Goal: Task Accomplishment & Management: Manage account settings

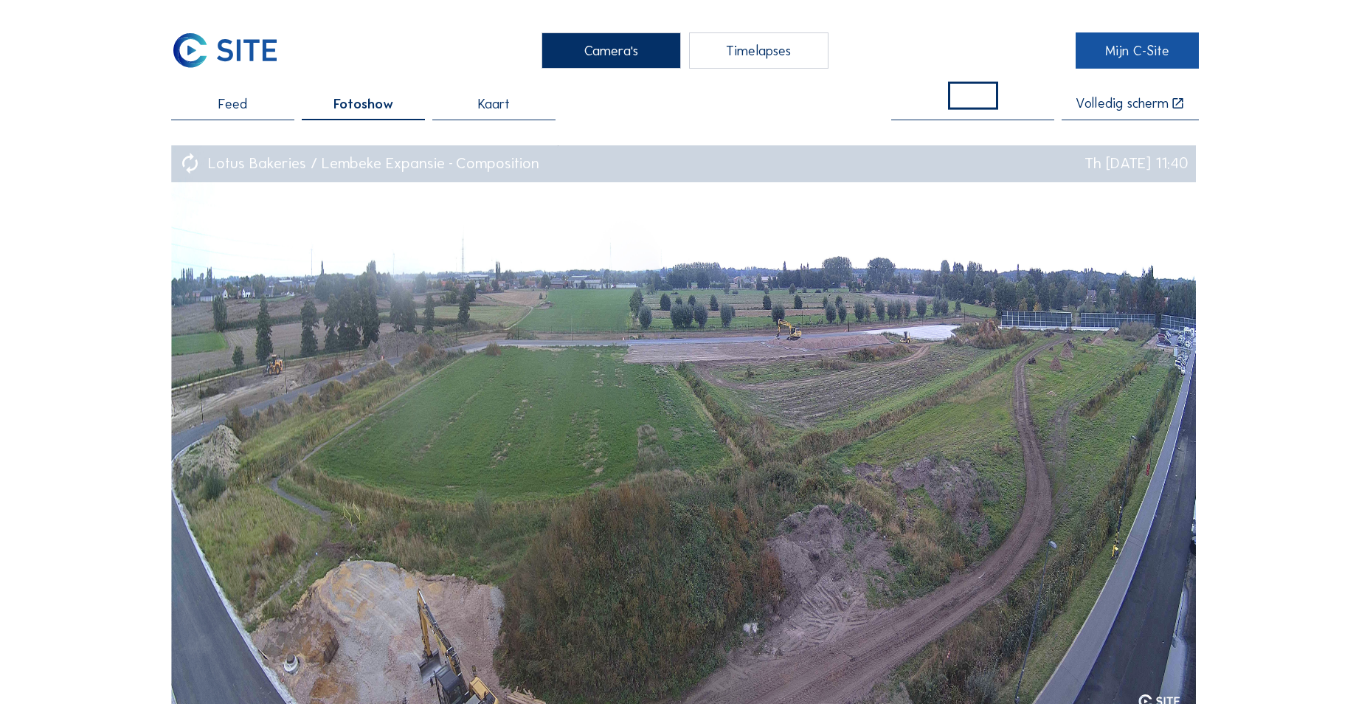
click at [1136, 55] on link "Mijn C-Site" at bounding box center [1136, 50] width 123 height 36
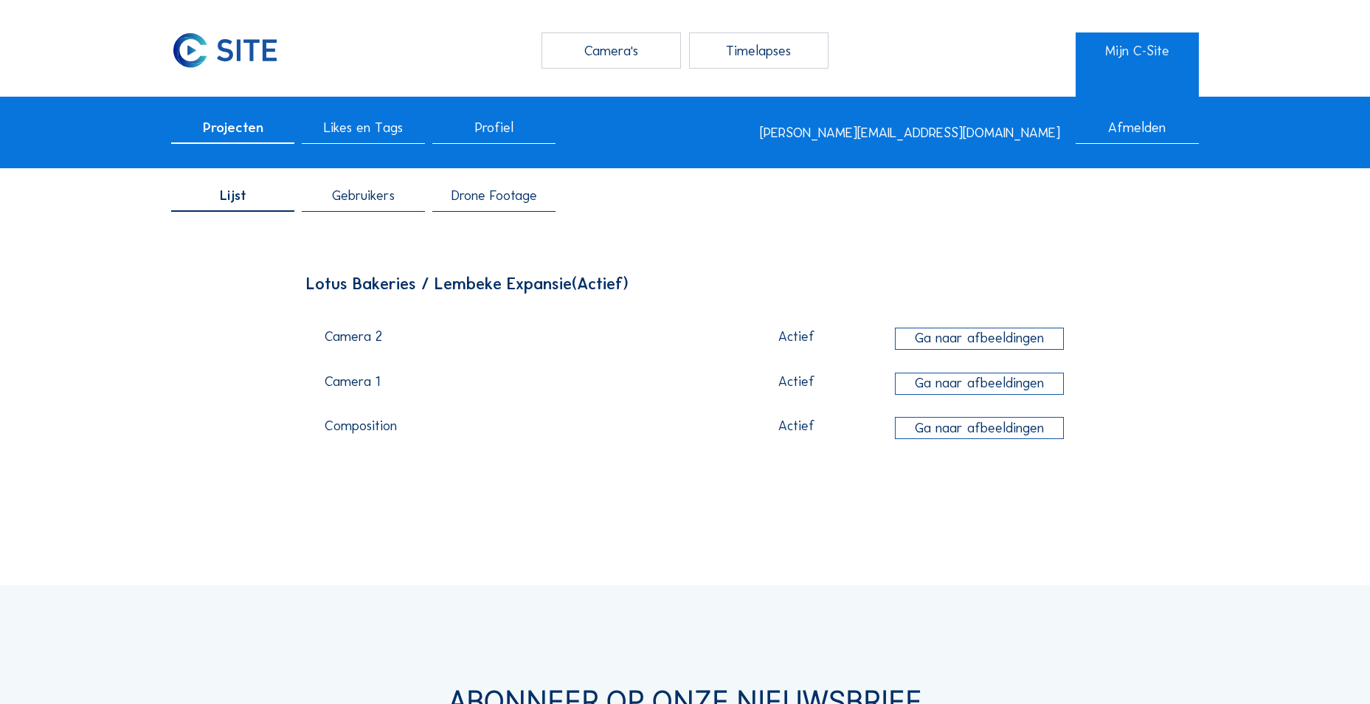
click at [479, 195] on span "Drone Footage" at bounding box center [494, 196] width 86 height 14
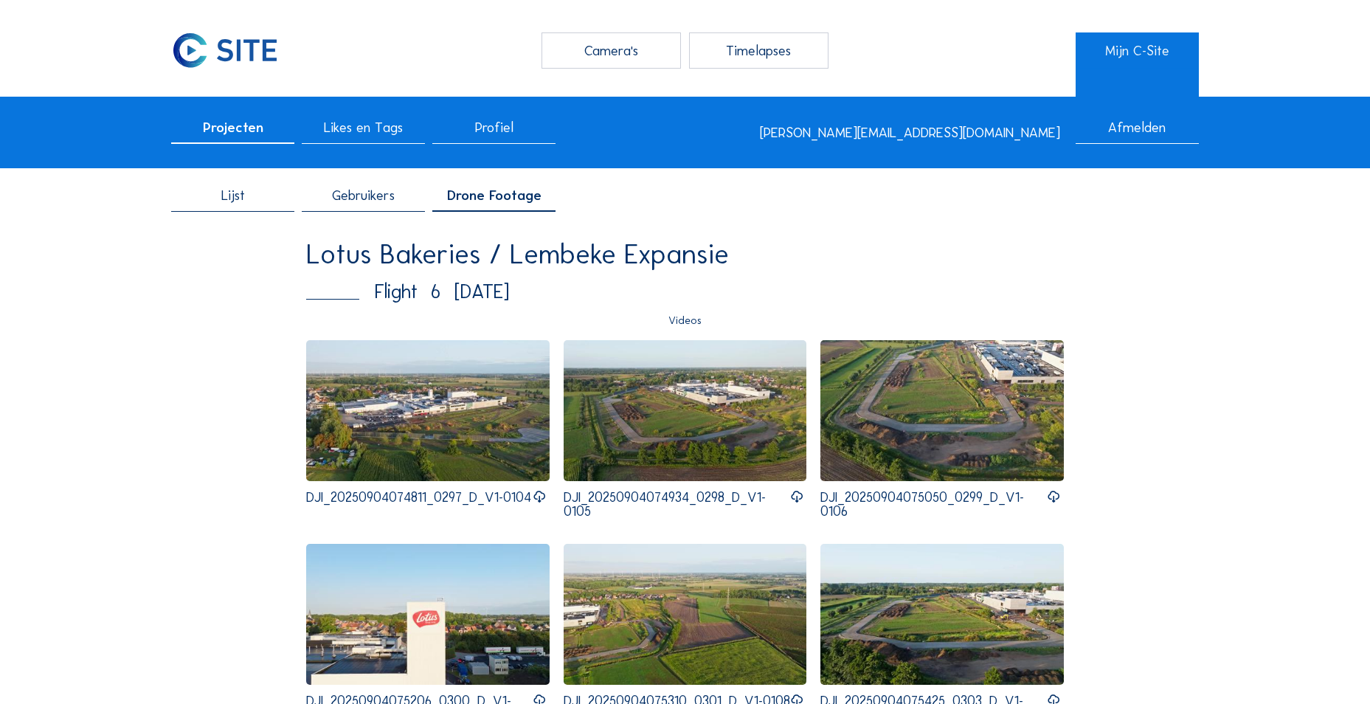
click at [339, 202] on span "Gebruikers" at bounding box center [363, 196] width 63 height 14
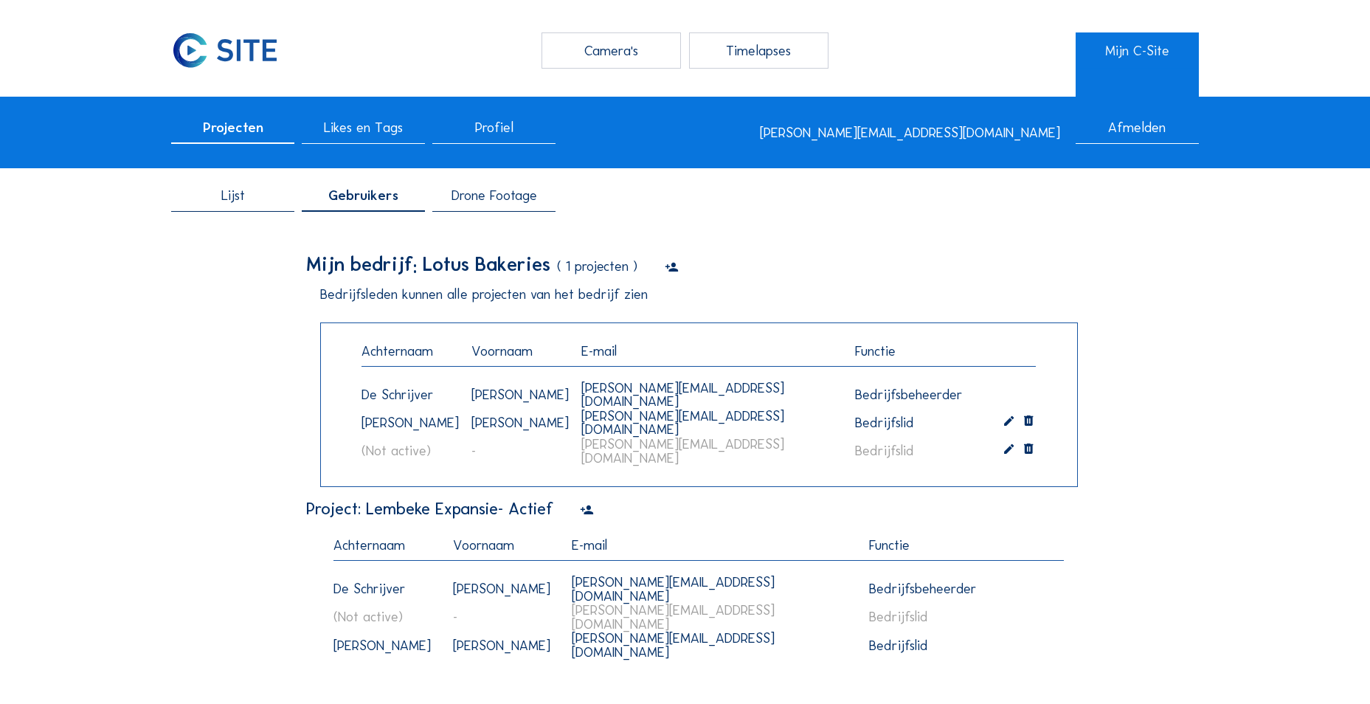
click at [670, 271] on icon at bounding box center [672, 267] width 14 height 17
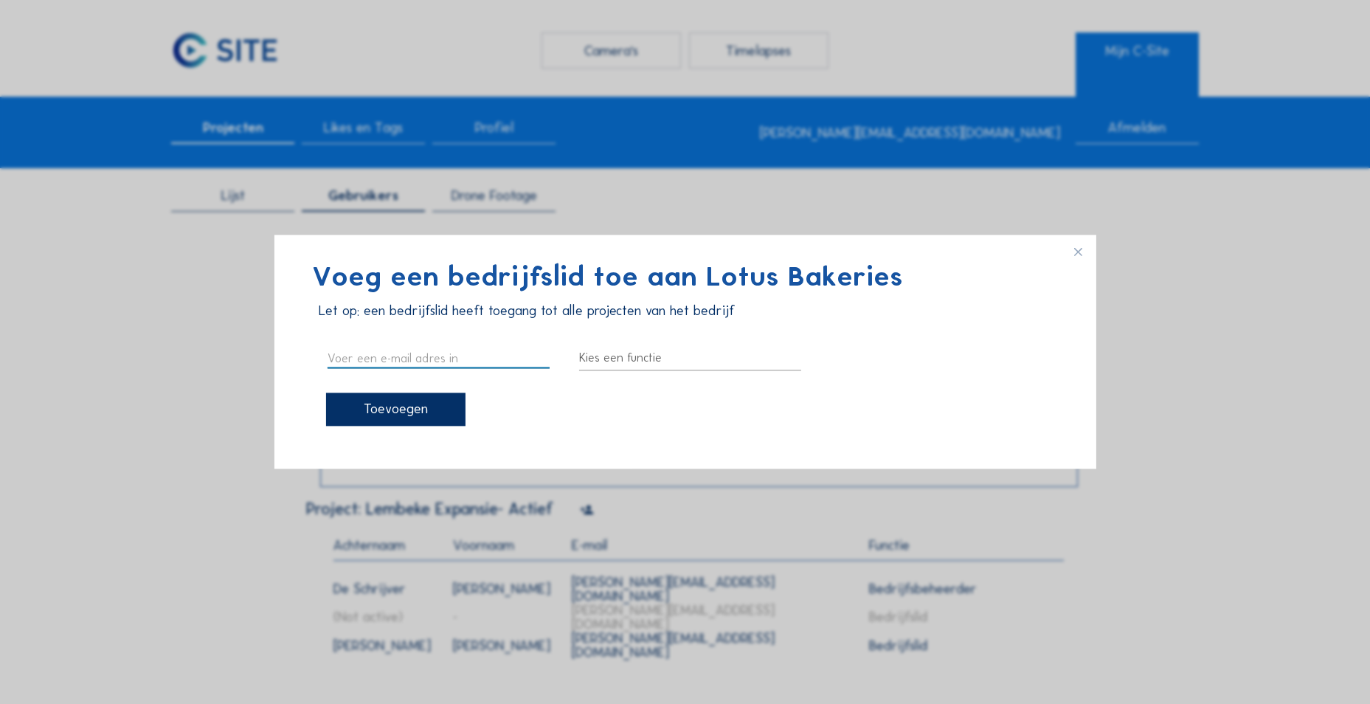
click at [423, 350] on input "text" at bounding box center [438, 358] width 222 height 19
drag, startPoint x: 412, startPoint y: 355, endPoint x: 243, endPoint y: 371, distance: 170.3
click at [243, 371] on div "Voeg een bedrijfslid toe aan Lotus Bakeries Let op: een bedrijfslid heeft toega…" at bounding box center [685, 352] width 1370 height 704
paste input "[PERSON_NAME] <[EMAIL_ADDRESS][DOMAIN_NAME]>"
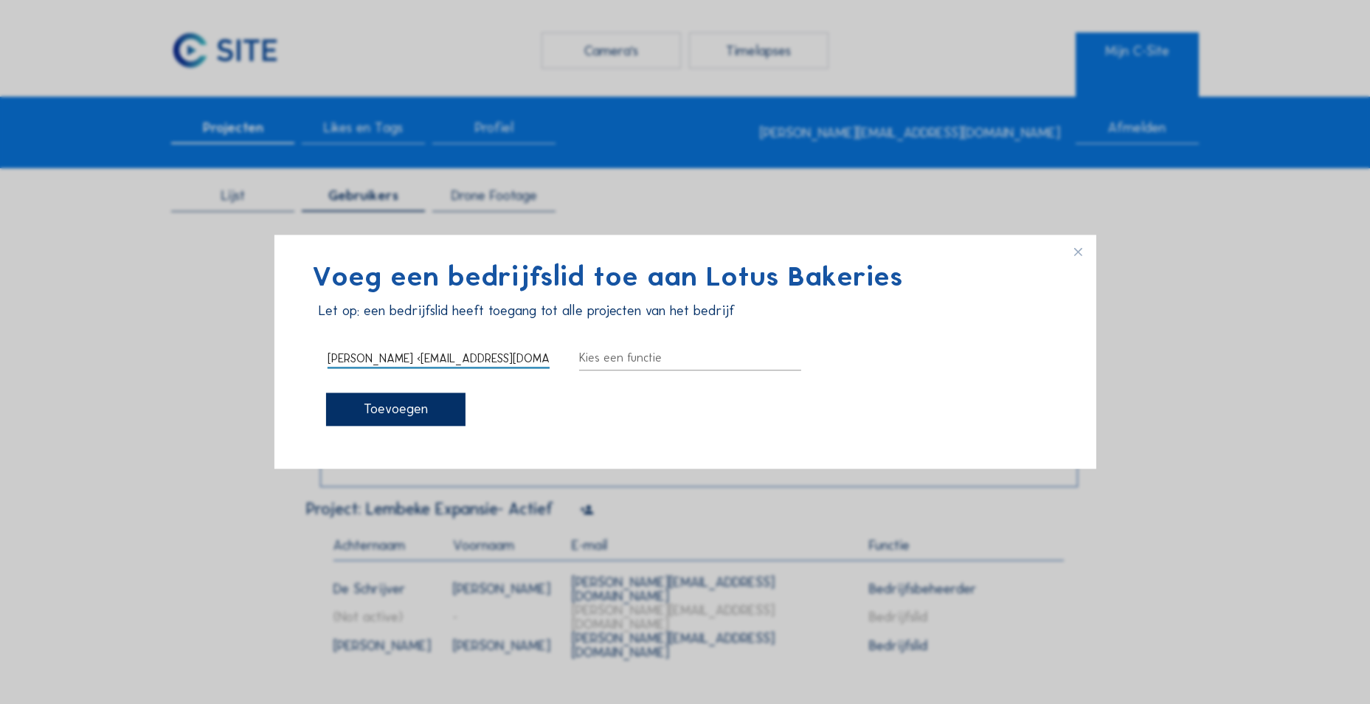
drag, startPoint x: 369, startPoint y: 363, endPoint x: 223, endPoint y: 377, distance: 146.7
click at [223, 377] on div "Voeg een bedrijfslid toe aan Lotus Bakeries Let op: een bedrijfslid heeft toega…" at bounding box center [685, 352] width 1370 height 704
type input "[PERSON_NAME][EMAIL_ADDRESS][DOMAIN_NAME]"
click at [663, 355] on div at bounding box center [690, 359] width 222 height 24
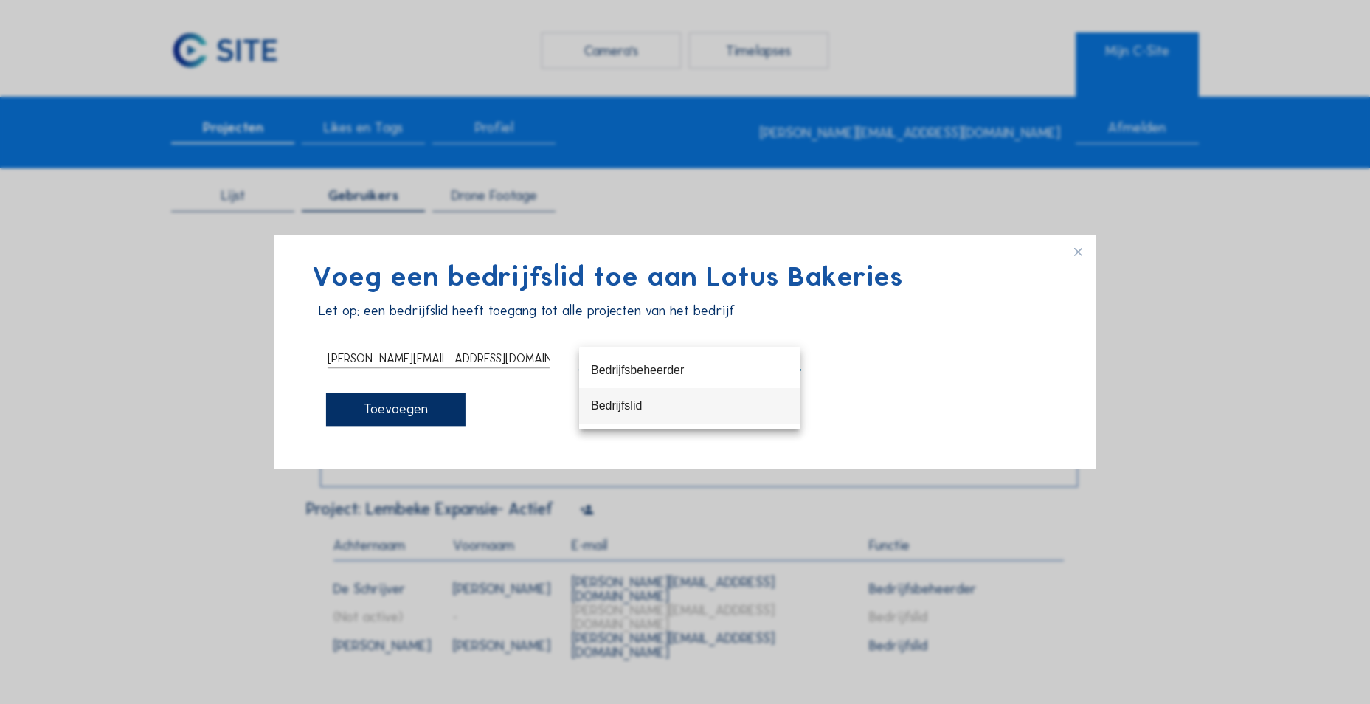
click at [635, 406] on div "Bedrijfslid" at bounding box center [690, 405] width 198 height 14
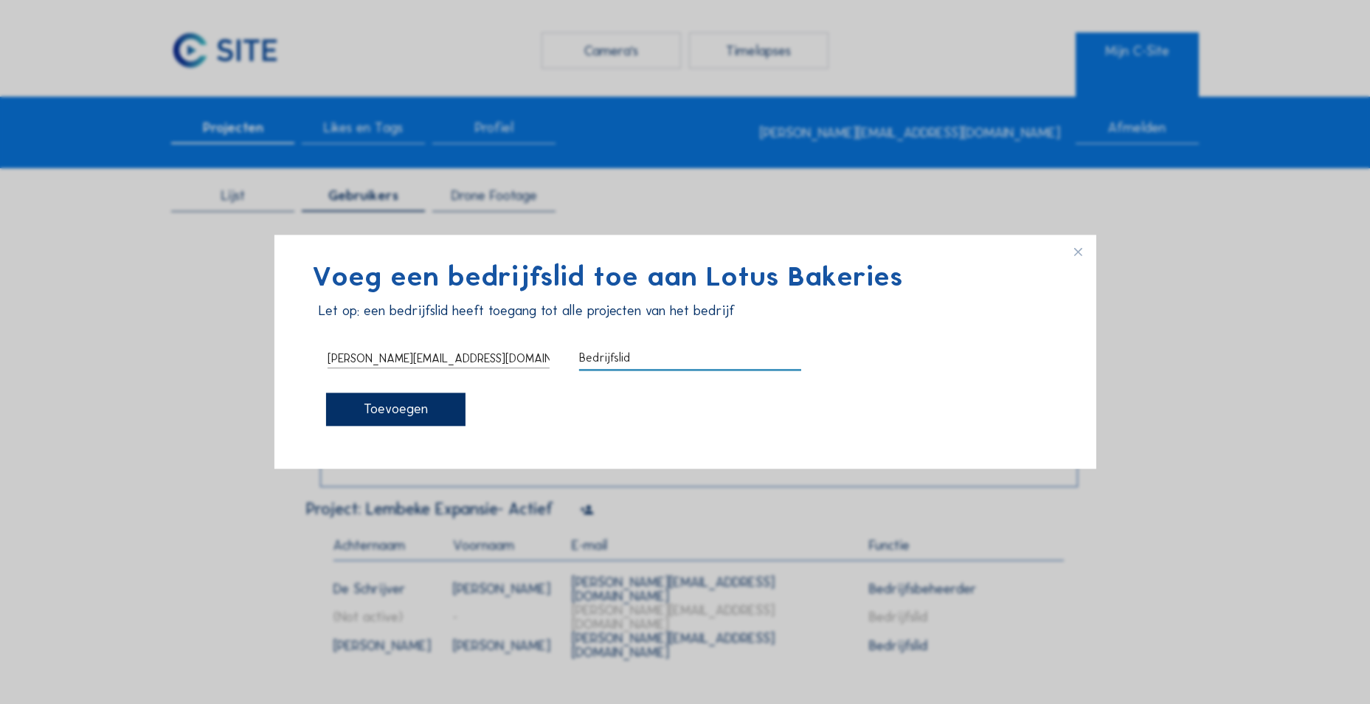
click at [409, 414] on div "Toevoegen" at bounding box center [395, 409] width 139 height 33
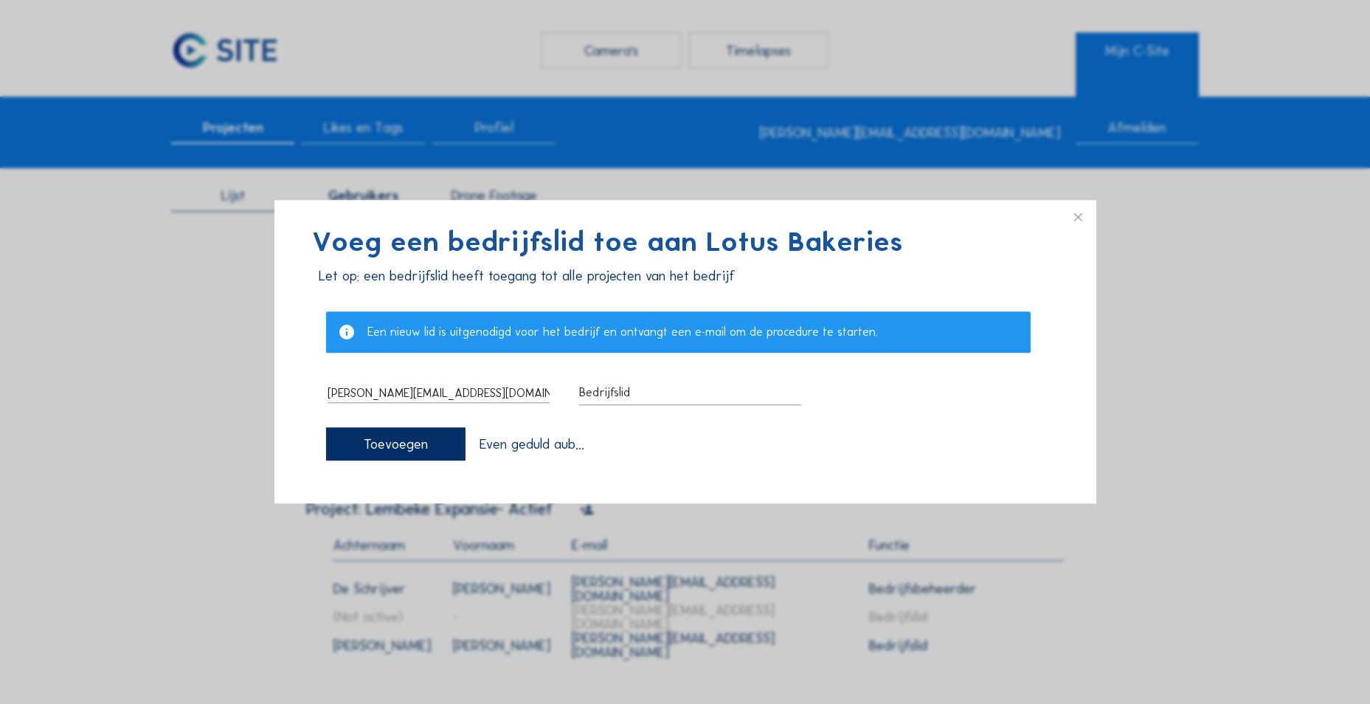
click at [1078, 218] on icon at bounding box center [1083, 212] width 24 height 25
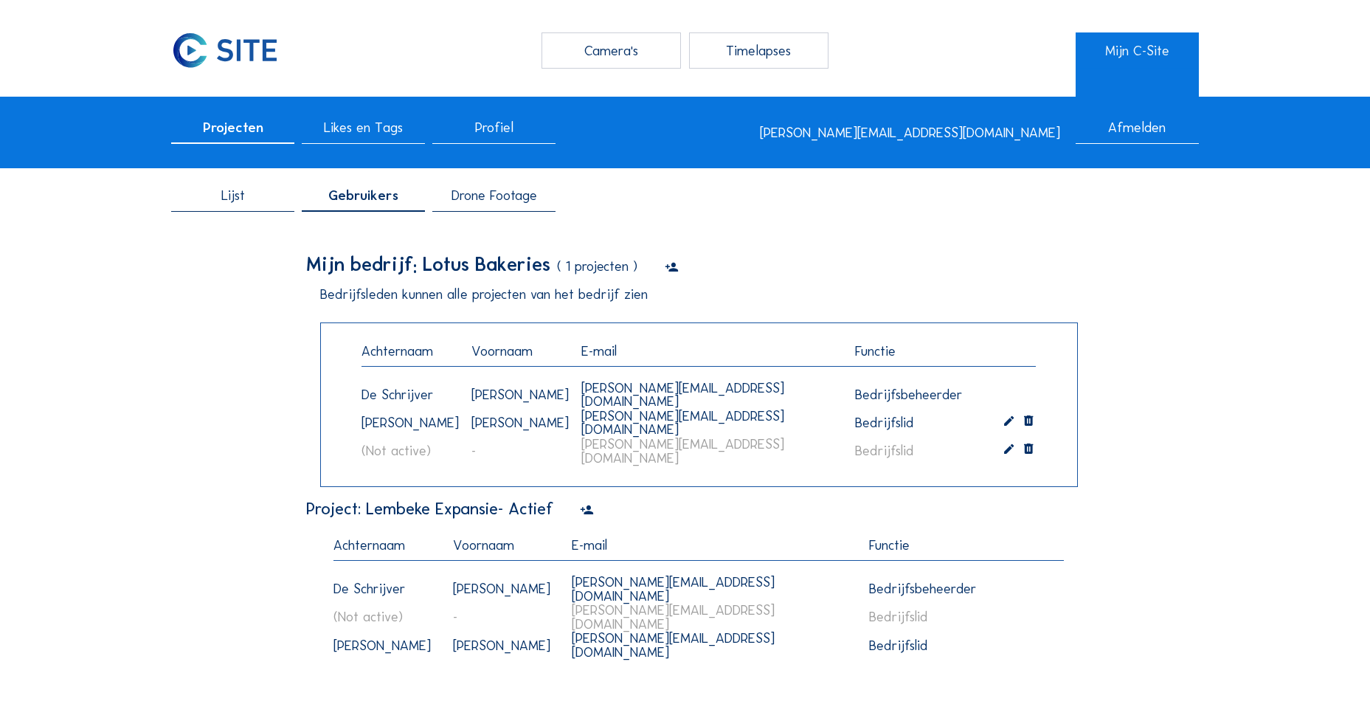
click at [205, 52] on img at bounding box center [225, 50] width 108 height 36
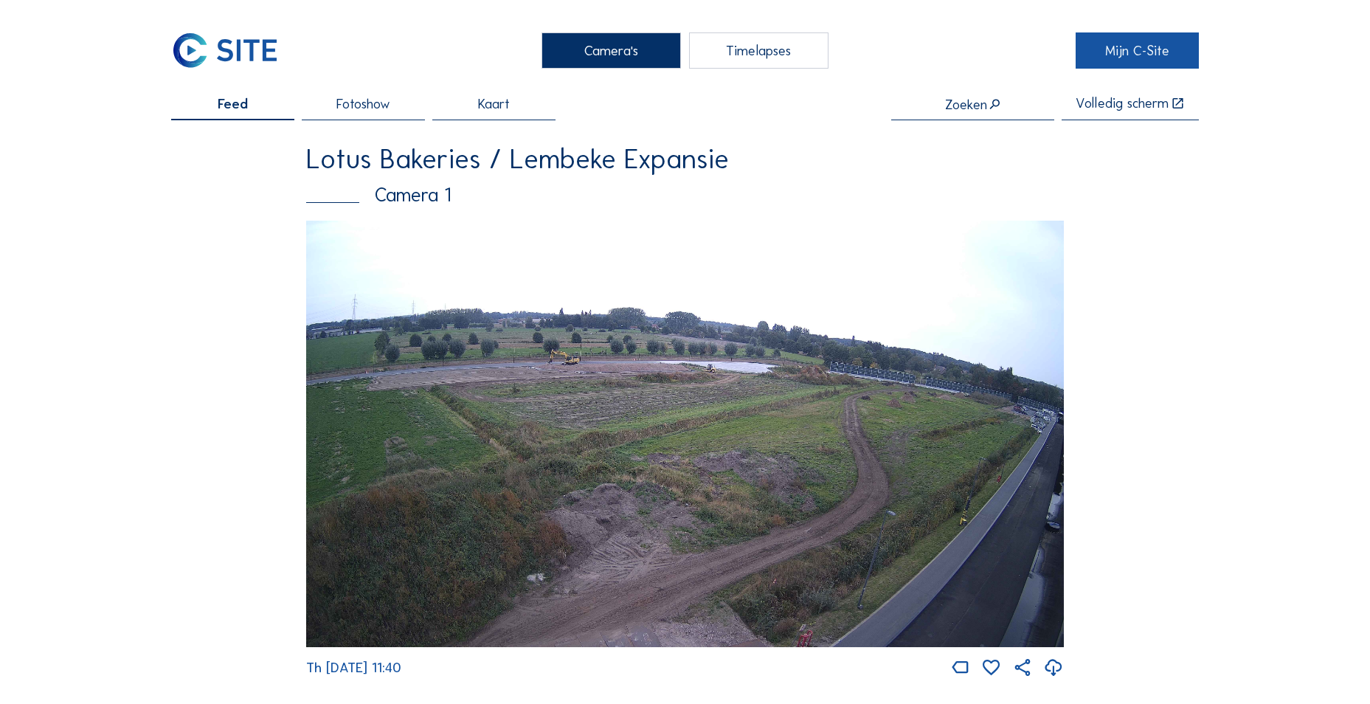
click at [1131, 58] on link "Mijn C-Site" at bounding box center [1136, 50] width 123 height 36
